Goal: Navigation & Orientation: Find specific page/section

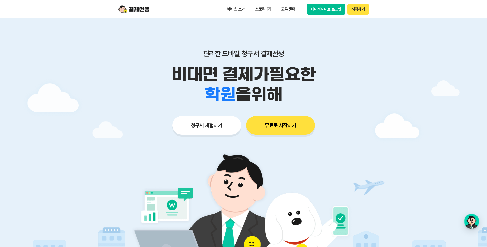
click at [319, 7] on button "매니저사이트 로그인" at bounding box center [326, 9] width 39 height 11
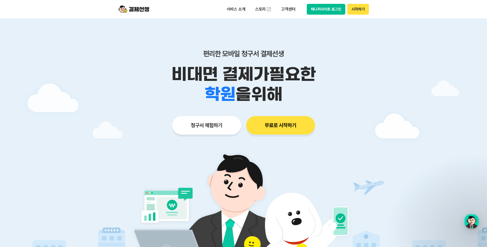
click at [332, 10] on button "매니저사이트 로그인" at bounding box center [326, 9] width 39 height 11
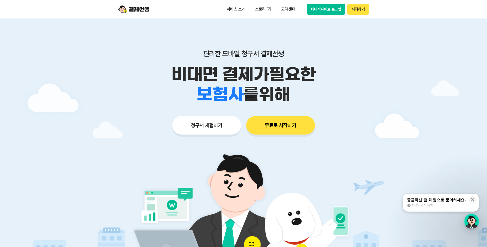
click at [319, 9] on button "매니저사이트 로그인" at bounding box center [326, 9] width 39 height 11
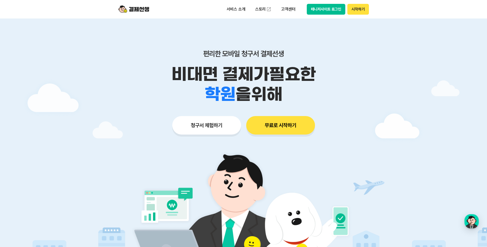
click at [316, 9] on button "매니저사이트 로그인" at bounding box center [326, 9] width 39 height 11
